Goal: Obtain resource: Obtain resource

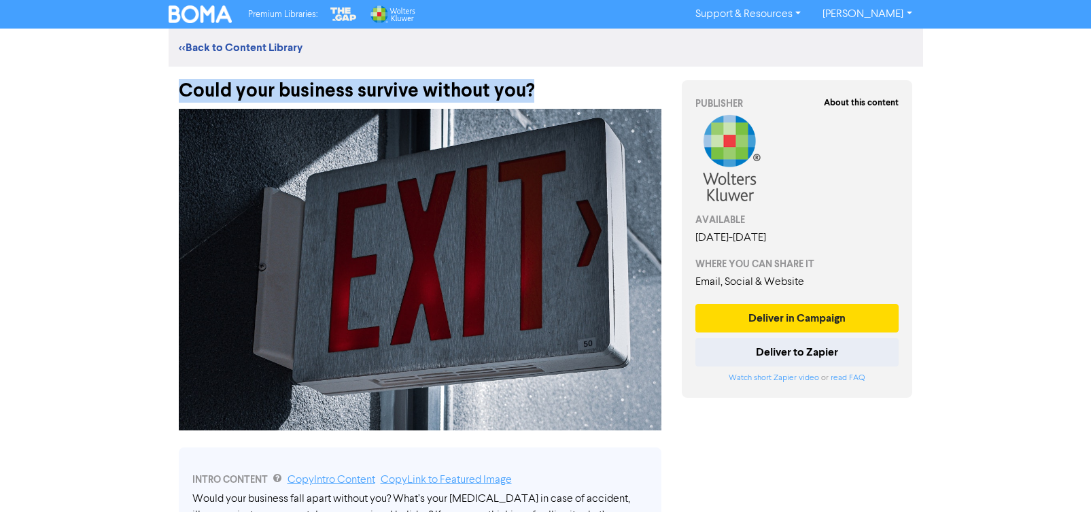
drag, startPoint x: 532, startPoint y: 90, endPoint x: 179, endPoint y: 84, distance: 352.1
click at [181, 84] on div "Could your business survive without you?" at bounding box center [420, 84] width 483 height 35
copy div "Could your business survive without you?"
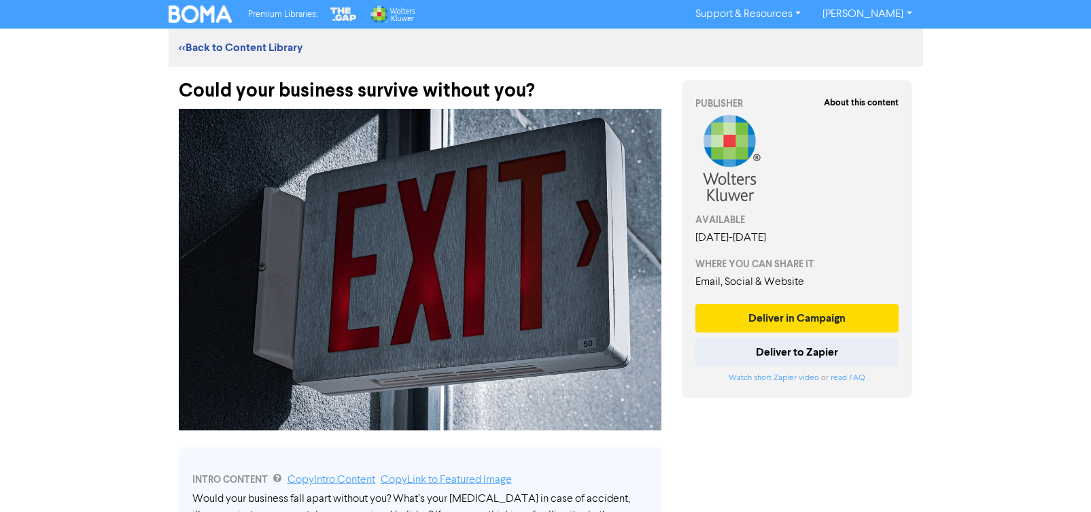
click at [502, 88] on div "Could your business survive without you?" at bounding box center [420, 84] width 483 height 35
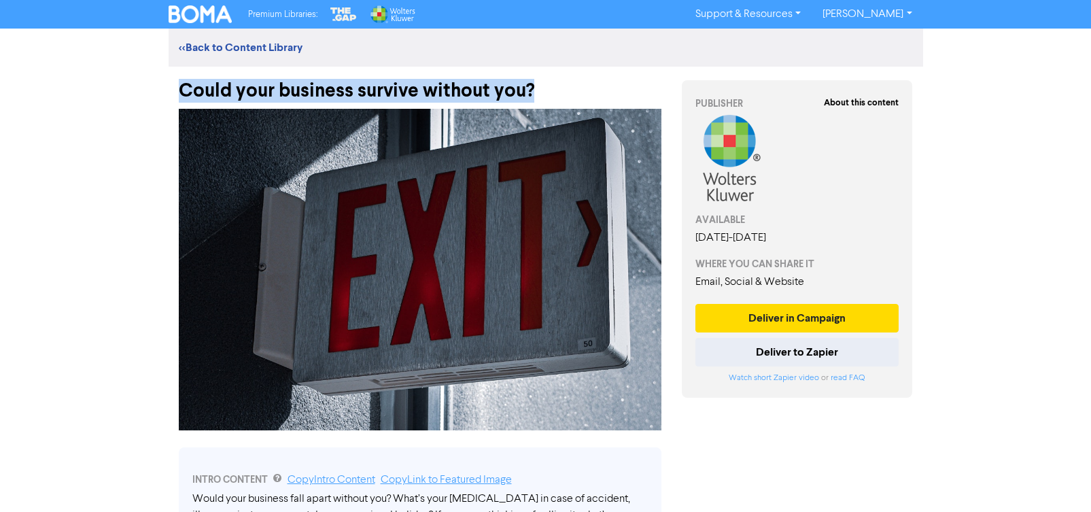
drag, startPoint x: 529, startPoint y: 88, endPoint x: 178, endPoint y: 85, distance: 350.7
click at [179, 85] on div "Could your business survive without you?" at bounding box center [420, 84] width 483 height 35
copy div "Could your business survive without you?"
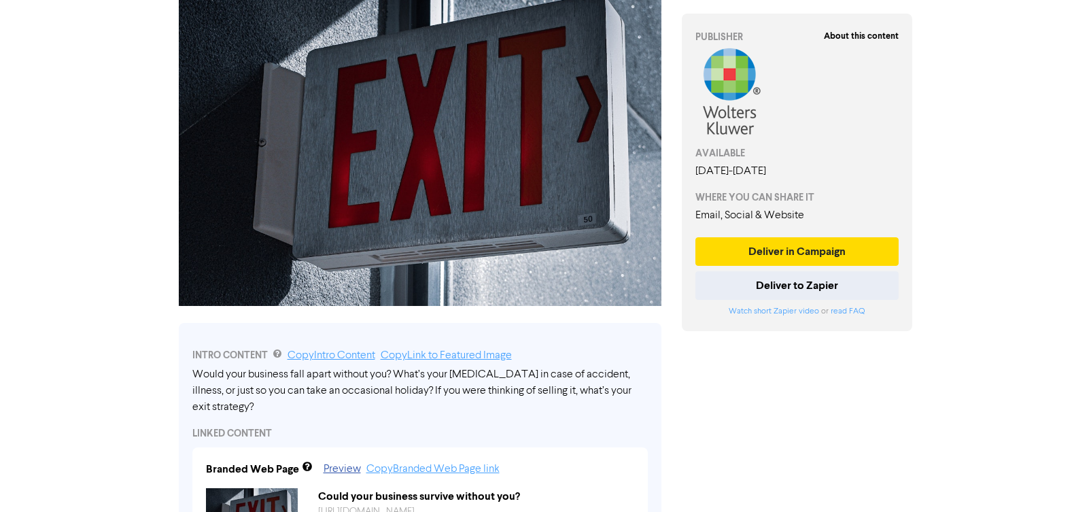
scroll to position [124, 0]
click at [351, 356] on link "Copy Intro Content" at bounding box center [332, 356] width 88 height 11
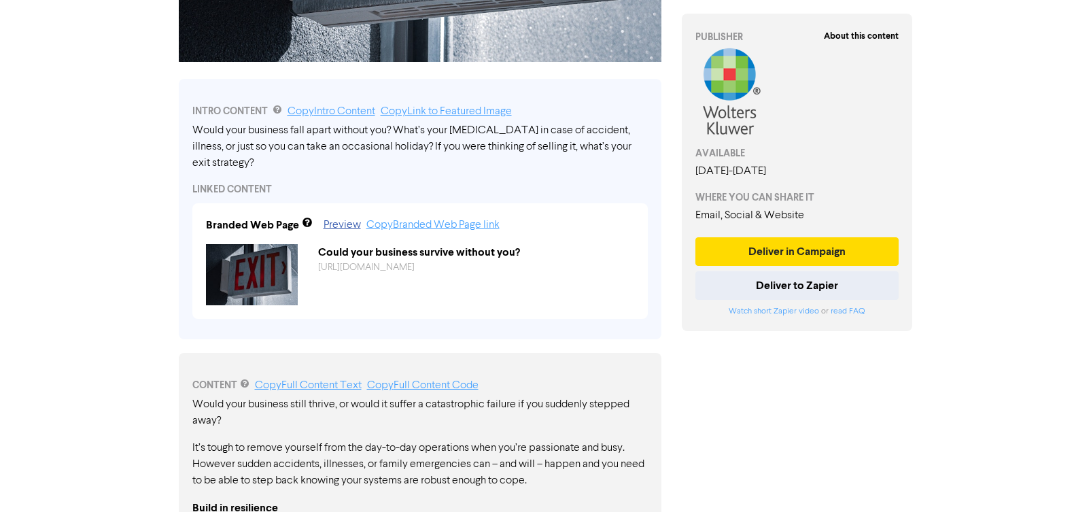
scroll to position [370, 0]
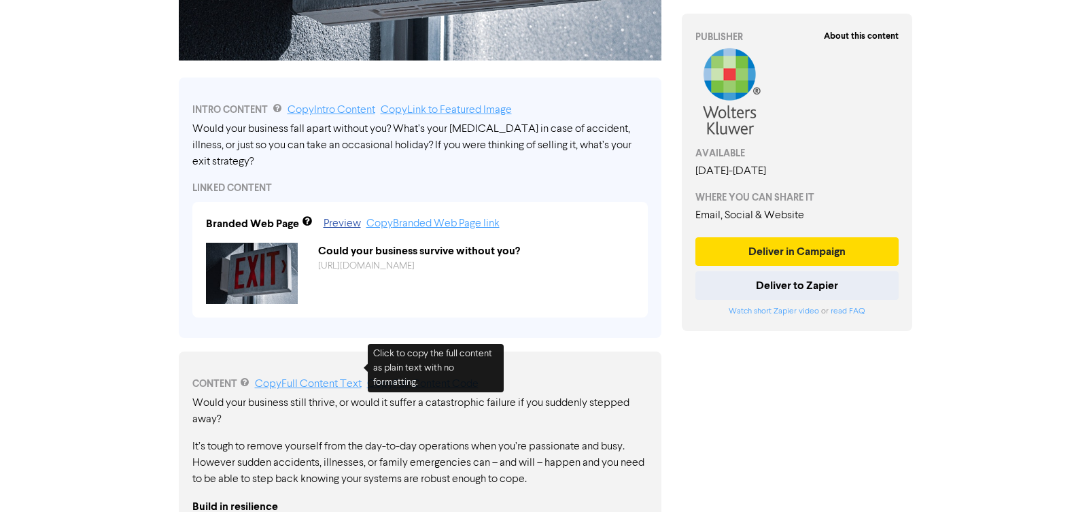
click at [328, 379] on link "Copy Full Content Text" at bounding box center [308, 384] width 107 height 11
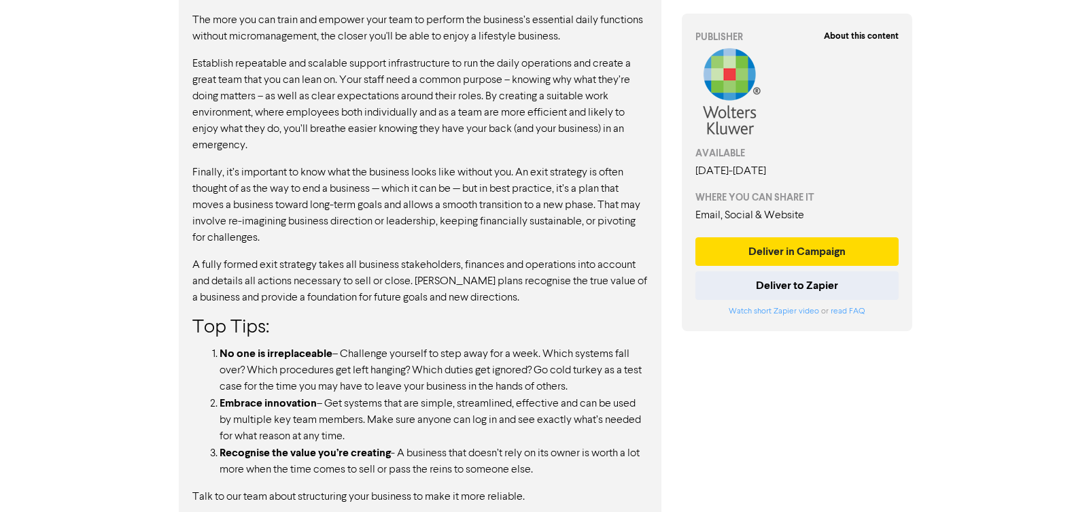
scroll to position [945, 0]
